Goal: Task Accomplishment & Management: Manage account settings

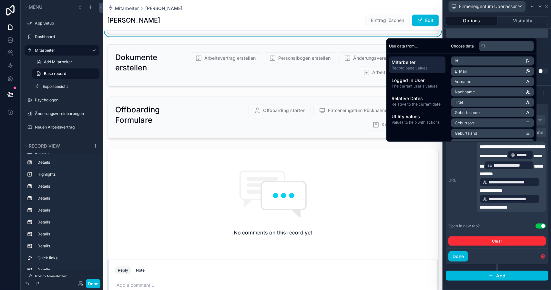
scroll to position [121, 0]
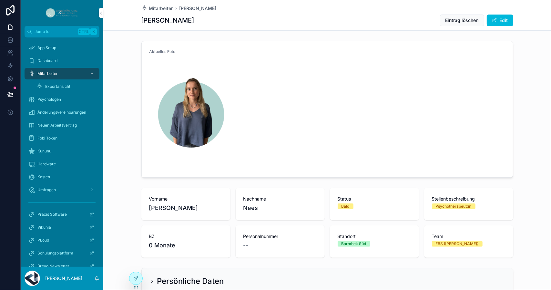
scroll to position [1009, 0]
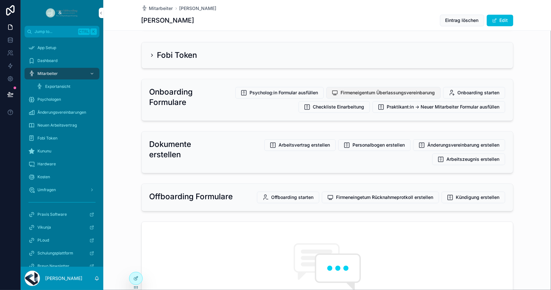
click at [394, 90] on span "Firmeneigentum Überlassungsvereinbarung" at bounding box center [388, 92] width 94 height 6
click at [45, 73] on span "Mitarbeiter" at bounding box center [47, 73] width 20 height 5
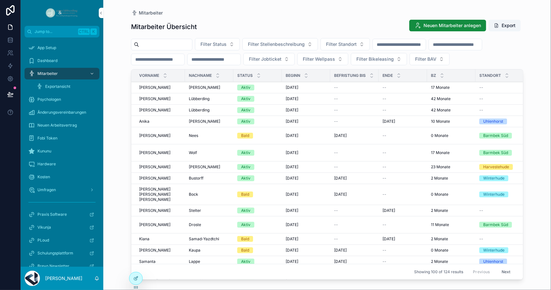
click at [172, 42] on input "scrollable content" at bounding box center [165, 44] width 53 height 9
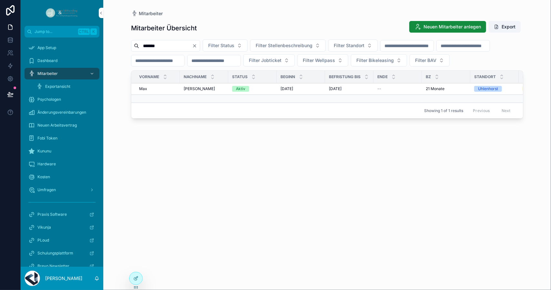
type input "*******"
click at [233, 92] on span "Aktiv" at bounding box center [240, 89] width 17 height 6
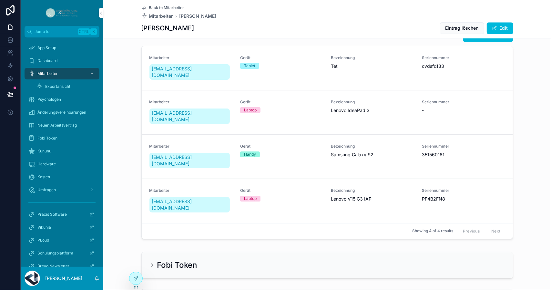
scroll to position [971, 0]
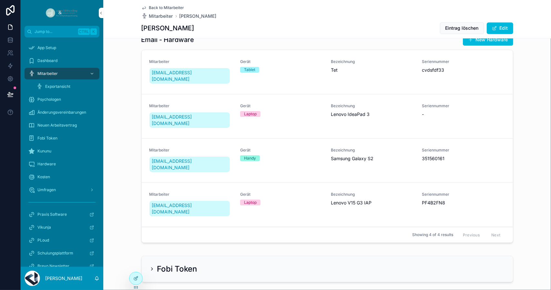
click at [275, 151] on link "Mitarbeiter [EMAIL_ADDRESS][DOMAIN_NAME] Gerät Handy Bezeichnung Samsung Galaxy…" at bounding box center [327, 160] width 371 height 44
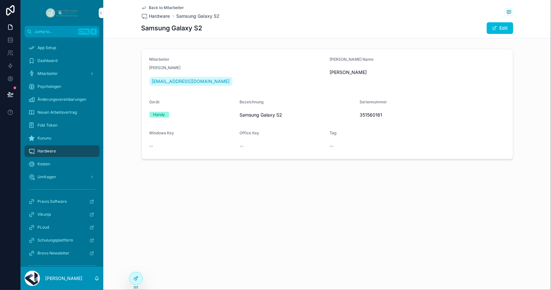
click at [41, 153] on span "Hardware" at bounding box center [46, 150] width 18 height 5
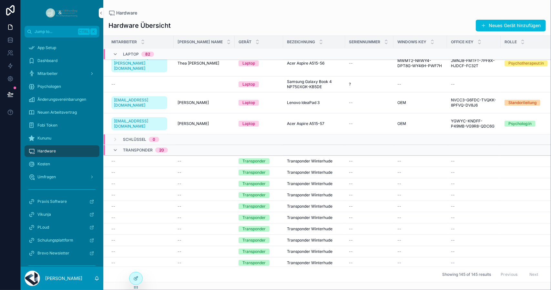
scroll to position [2006, 0]
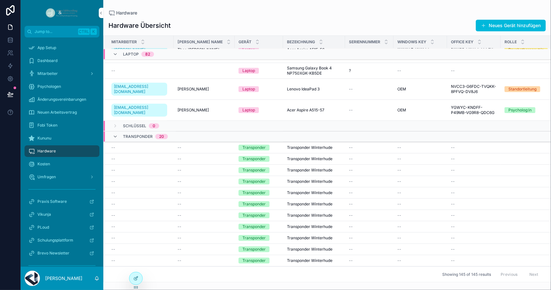
click at [181, 142] on td "--" at bounding box center [204, 147] width 61 height 11
click at [216, 145] on div "--" at bounding box center [204, 147] width 53 height 5
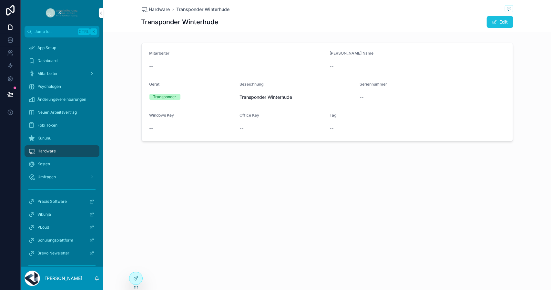
click at [499, 23] on button "Edit" at bounding box center [500, 22] width 26 height 12
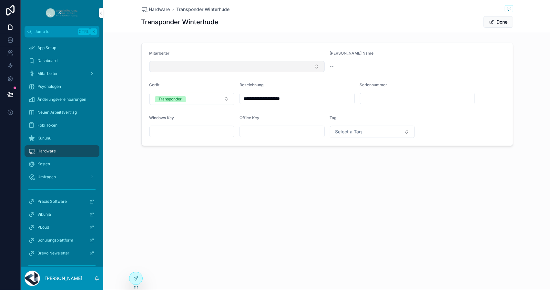
click at [287, 68] on button "Select Button" at bounding box center [236, 66] width 175 height 11
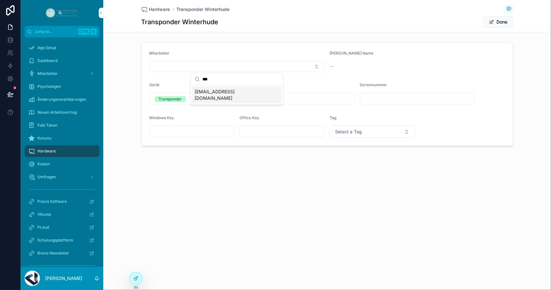
type input "***"
click at [254, 92] on div "[EMAIL_ADDRESS][DOMAIN_NAME]" at bounding box center [237, 95] width 90 height 17
click at [230, 186] on div "**********" at bounding box center [327, 96] width 448 height 192
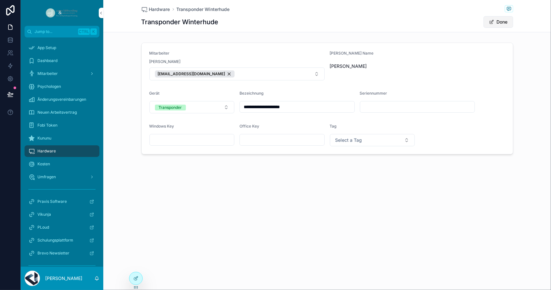
click at [501, 23] on button "Done" at bounding box center [499, 22] width 30 height 12
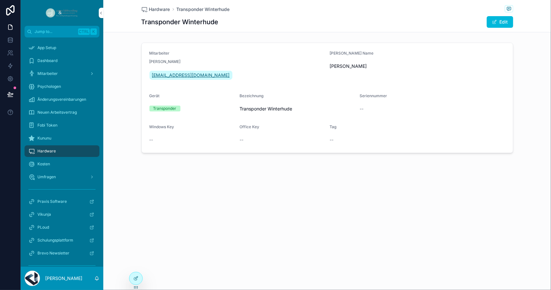
click at [185, 76] on span "[EMAIL_ADDRESS][DOMAIN_NAME]" at bounding box center [191, 75] width 78 height 6
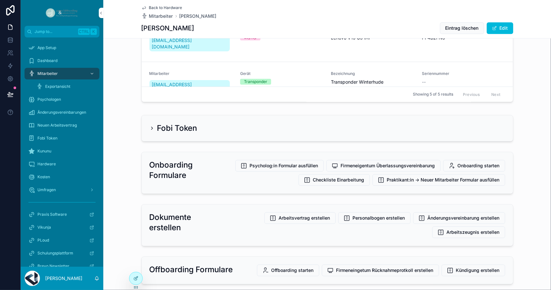
scroll to position [1136, 0]
click at [354, 163] on span "Firmeneigentum Überlassungsvereinbarung" at bounding box center [388, 166] width 94 height 6
click at [399, 160] on button "Firmeneigentum Überlassungsvereinbarung" at bounding box center [383, 166] width 114 height 12
click at [136, 276] on icon at bounding box center [135, 278] width 5 height 5
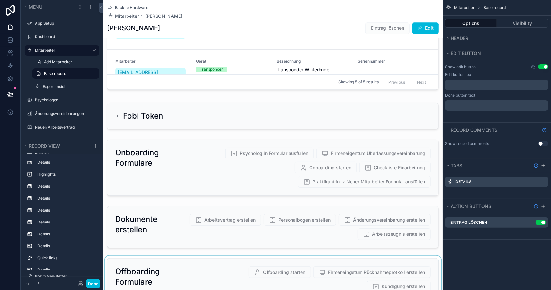
click at [366, 256] on div "scrollable content" at bounding box center [272, 279] width 339 height 47
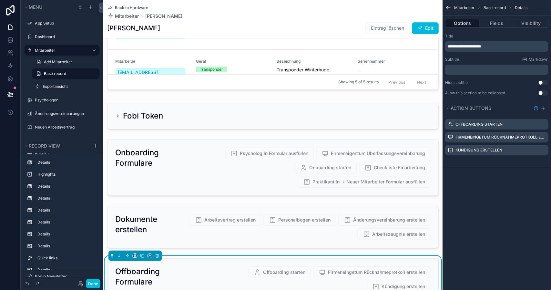
click at [0, 0] on icon "scrollable content" at bounding box center [0, 0] width 0 height 0
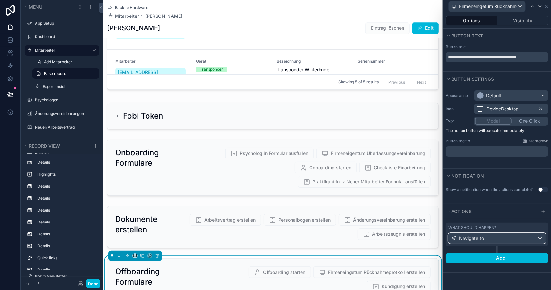
click at [541, 239] on div "Navigate to" at bounding box center [497, 238] width 97 height 10
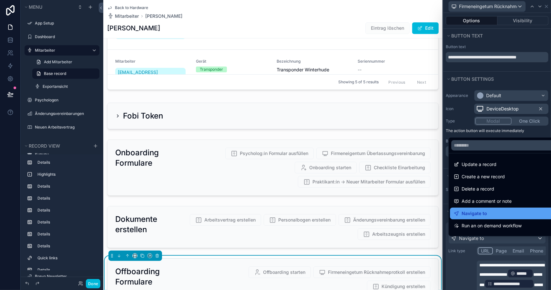
click at [494, 214] on div "Navigate to" at bounding box center [505, 213] width 102 height 8
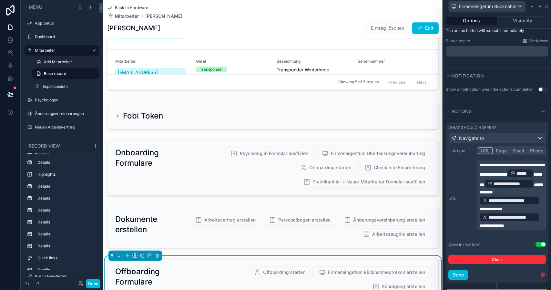
scroll to position [103, 0]
